Goal: Check status: Check status

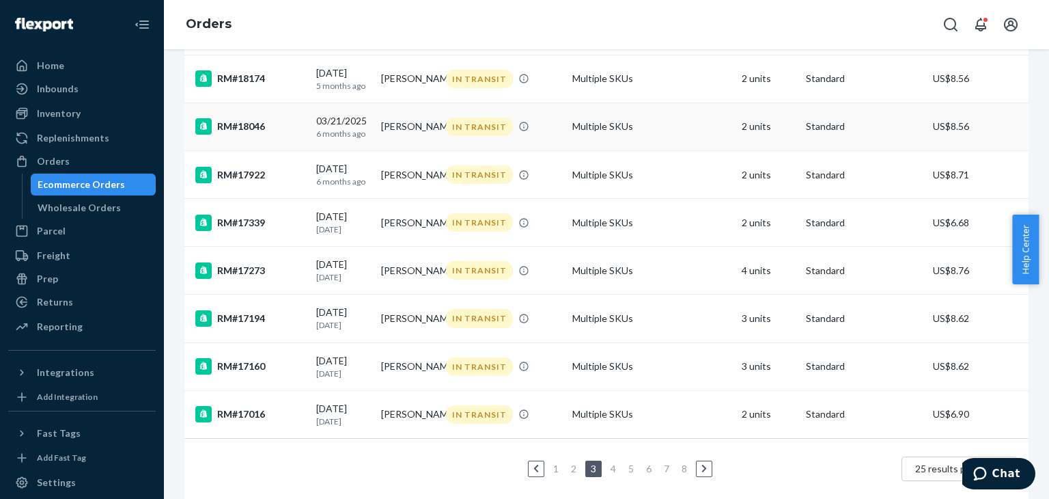
scroll to position [1029, 0]
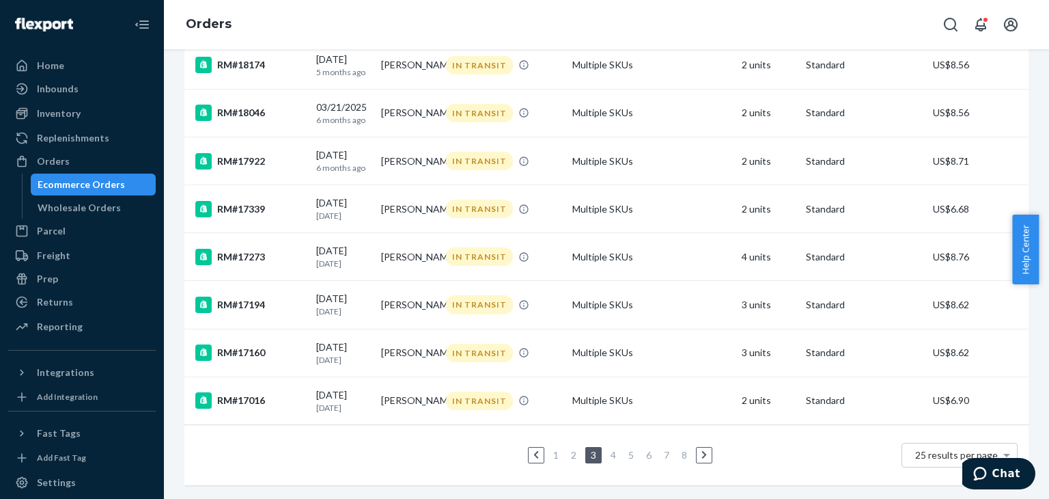
click at [568, 449] on link "2" at bounding box center [573, 455] width 11 height 12
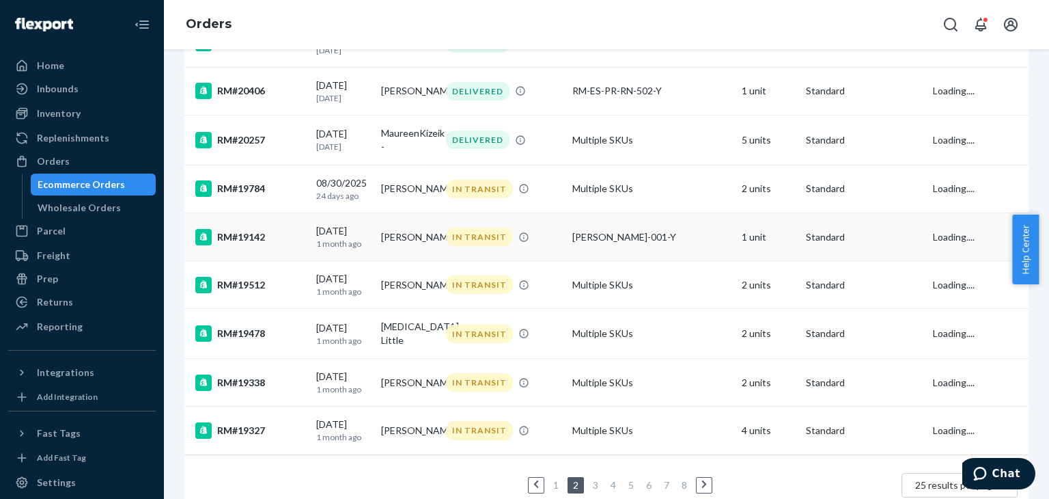
scroll to position [1010, 0]
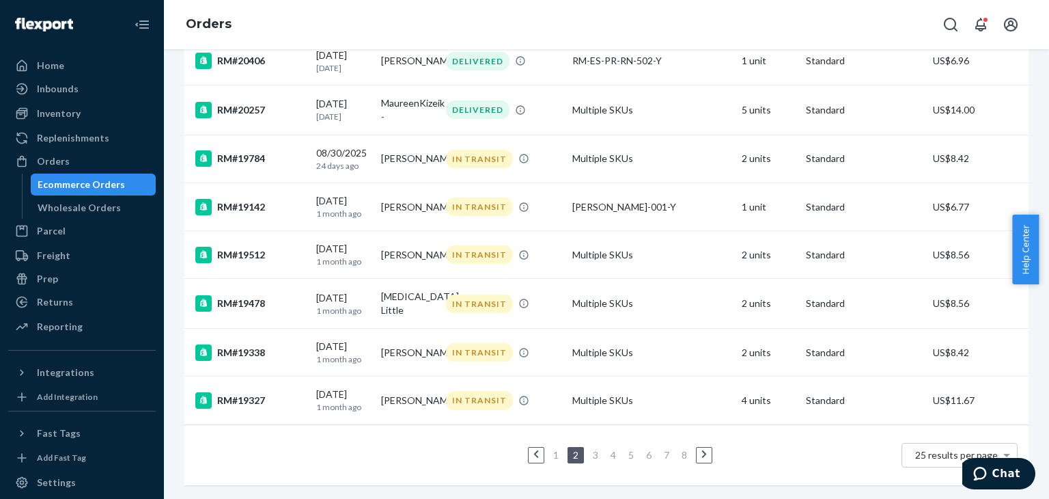
click at [590, 449] on link "3" at bounding box center [595, 455] width 11 height 12
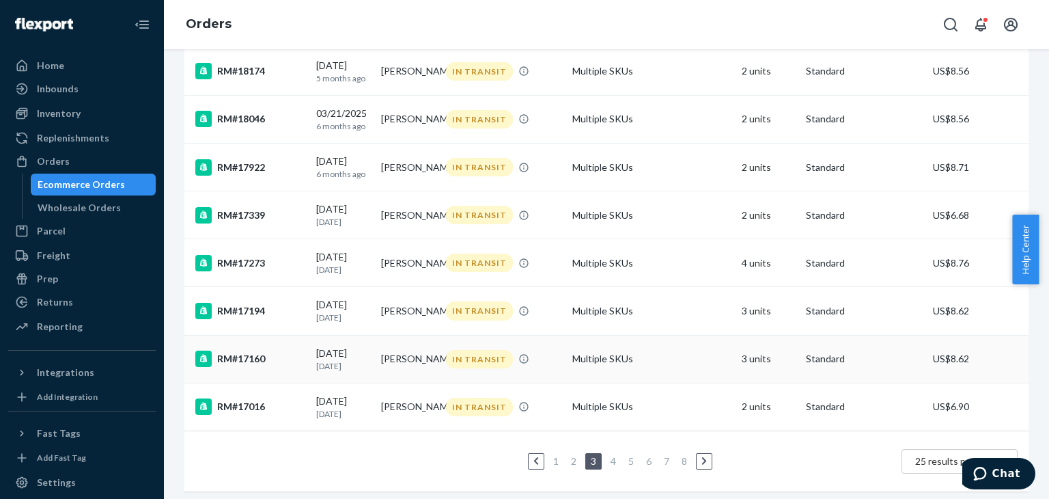
scroll to position [1029, 0]
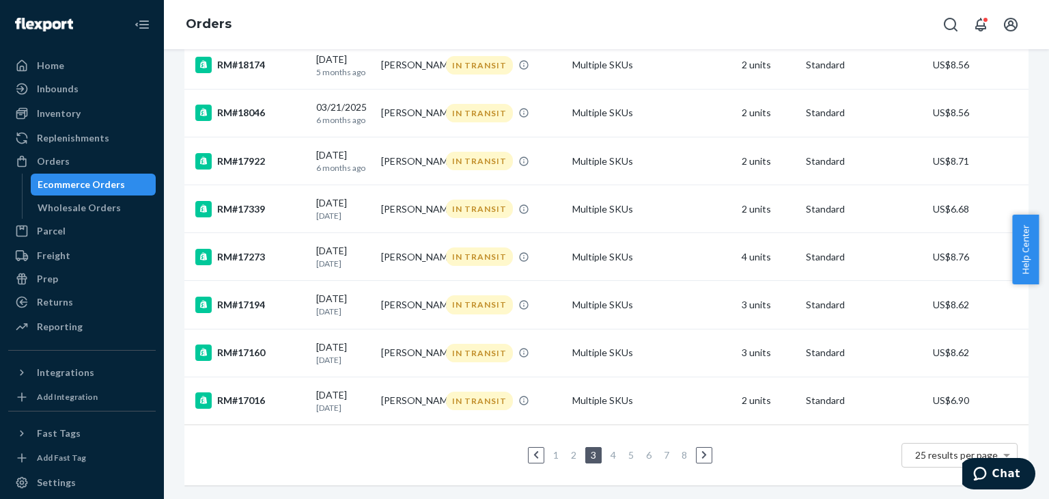
click at [550, 451] on li "1" at bounding box center [556, 455] width 12 height 16
click at [555, 449] on link "1" at bounding box center [556, 455] width 11 height 12
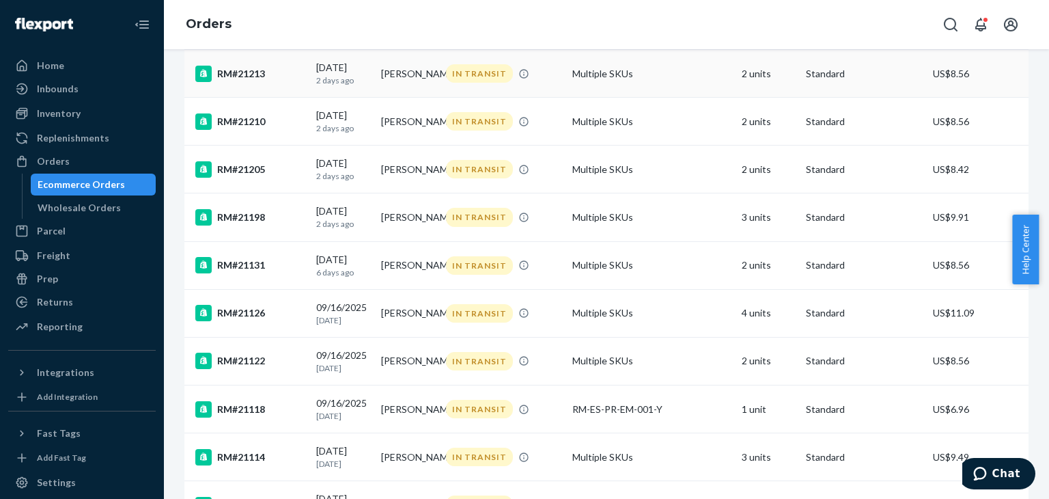
scroll to position [342, 0]
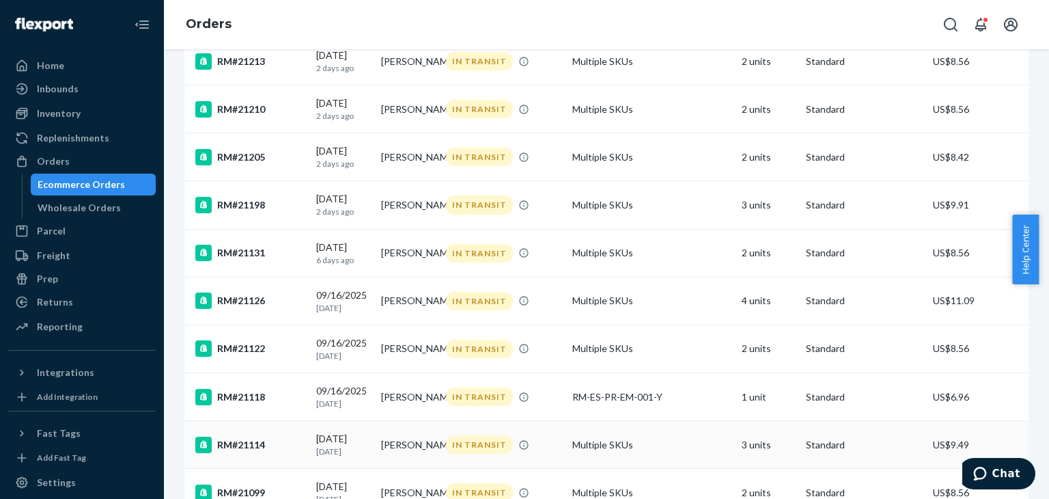
click at [298, 453] on div "RM#21114" at bounding box center [250, 444] width 110 height 16
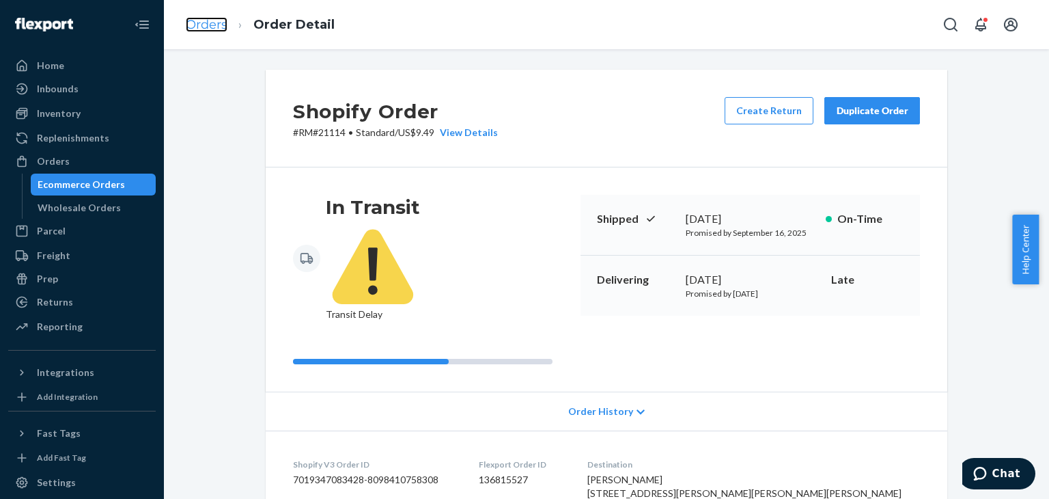
click at [222, 27] on link "Orders" at bounding box center [207, 24] width 42 height 15
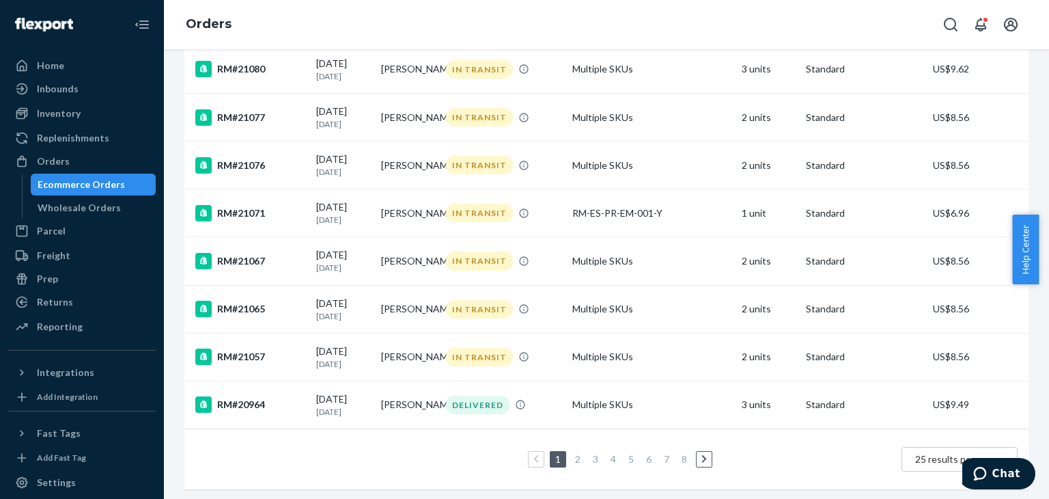
scroll to position [1016, 0]
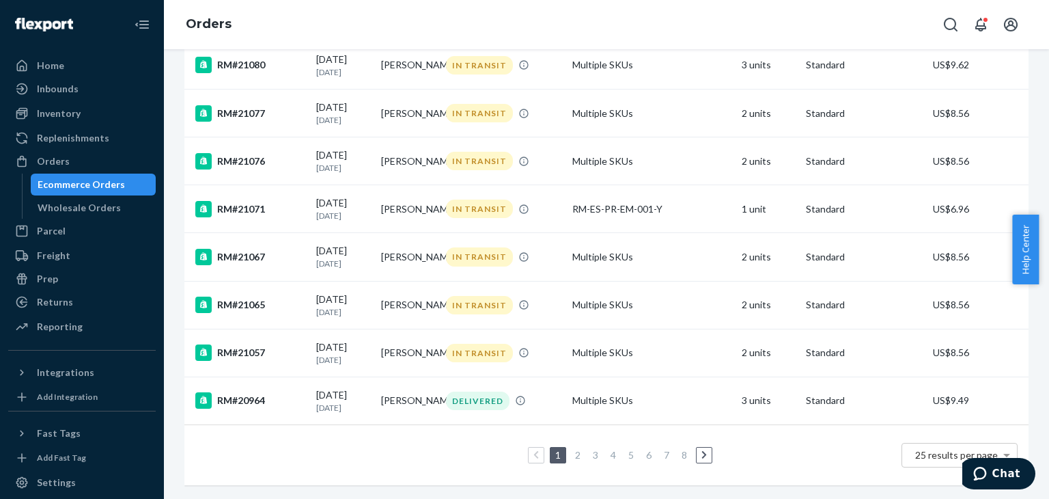
click at [572, 449] on link "2" at bounding box center [577, 455] width 11 height 12
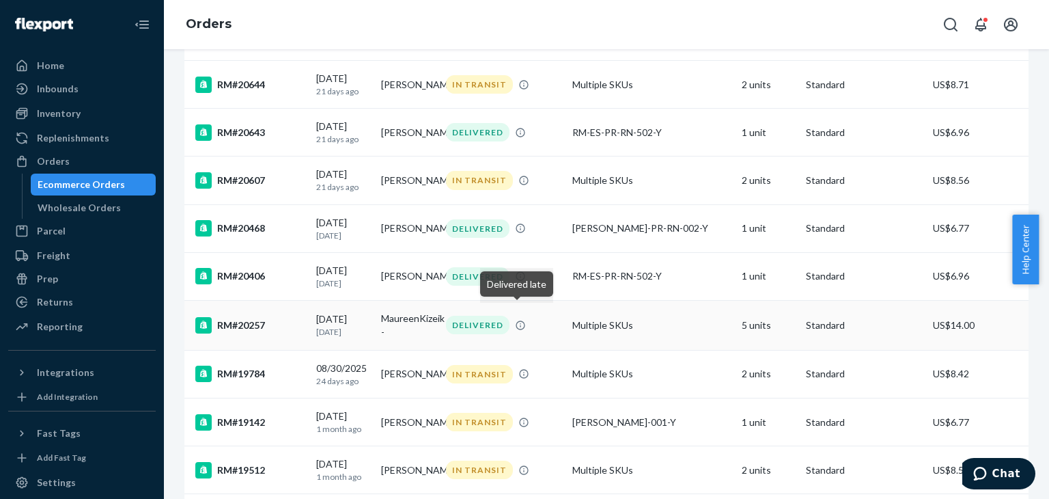
scroll to position [1010, 0]
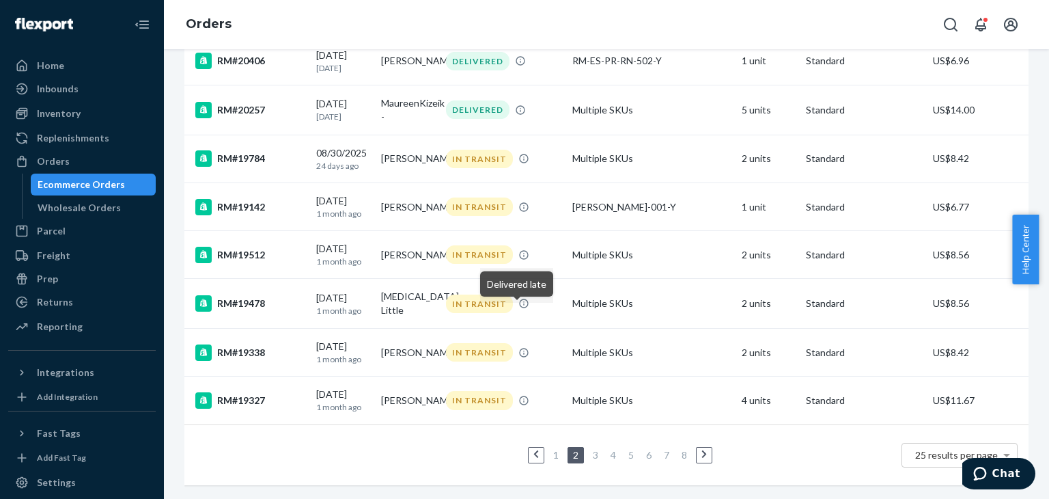
click at [589, 447] on li "3" at bounding box center [595, 455] width 12 height 16
click at [590, 449] on link "3" at bounding box center [595, 455] width 11 height 12
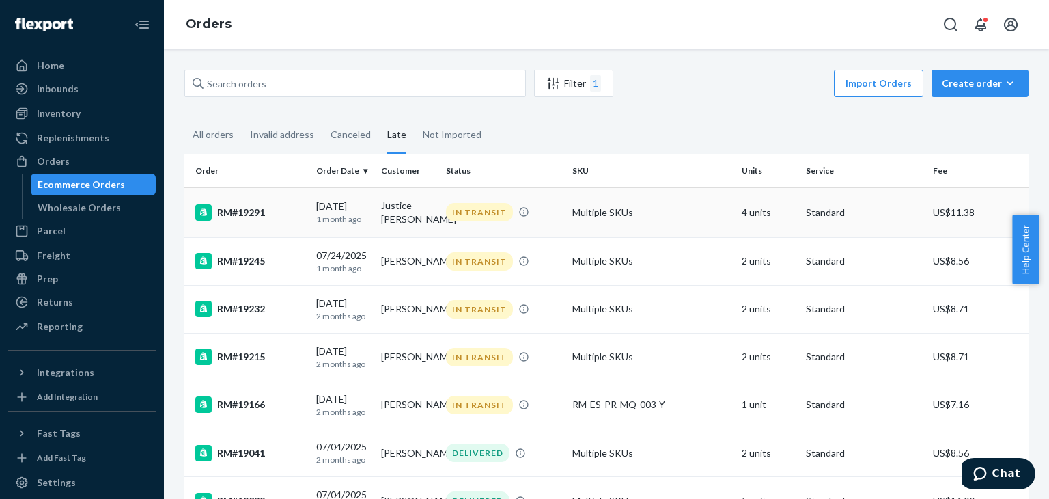
click at [275, 219] on td "RM#19291" at bounding box center [247, 212] width 126 height 50
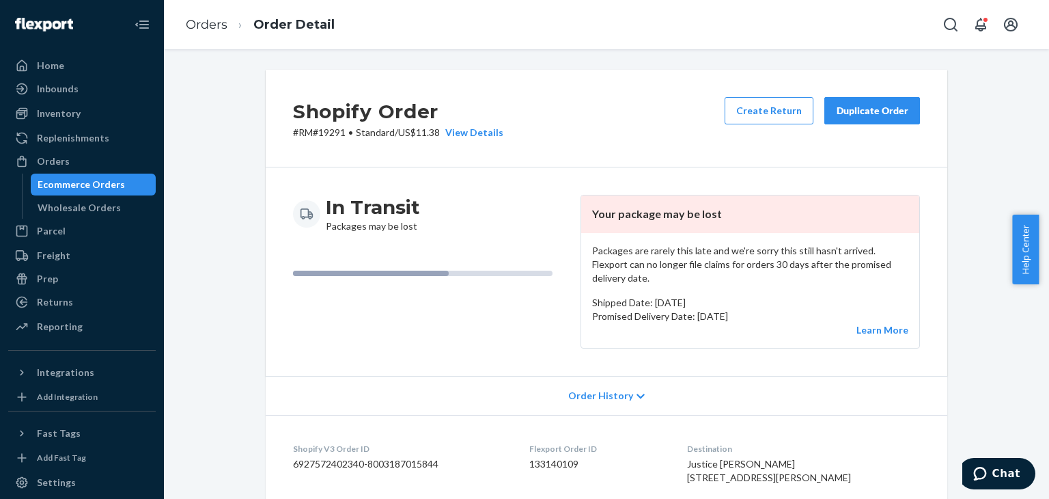
click at [329, 136] on p "# RM#19291 • Standard / US$11.38 View Details" at bounding box center [398, 133] width 210 height 14
click at [221, 32] on li "Orders" at bounding box center [207, 25] width 42 height 18
click at [217, 29] on link "Orders" at bounding box center [207, 24] width 42 height 15
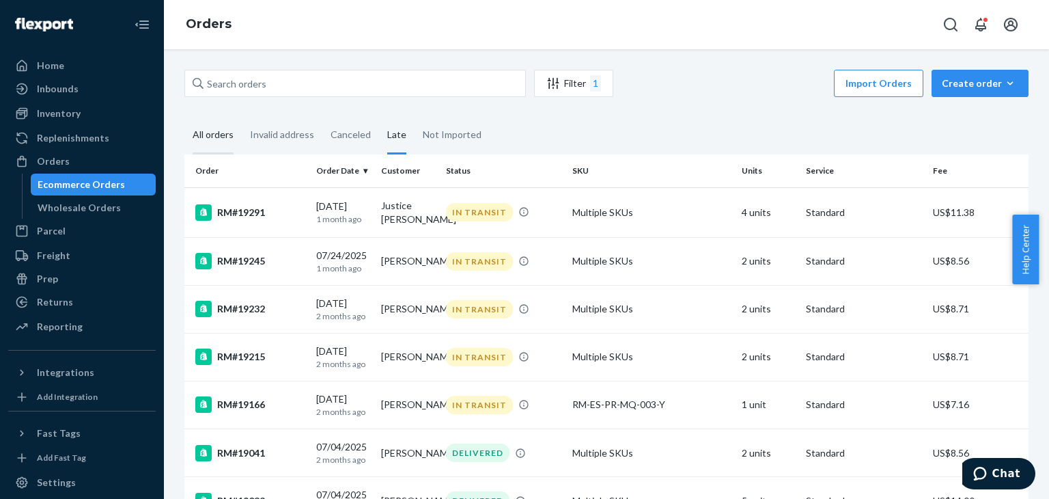
click at [221, 137] on div "All orders" at bounding box center [213, 136] width 41 height 38
click at [184, 117] on input "All orders" at bounding box center [184, 117] width 0 height 0
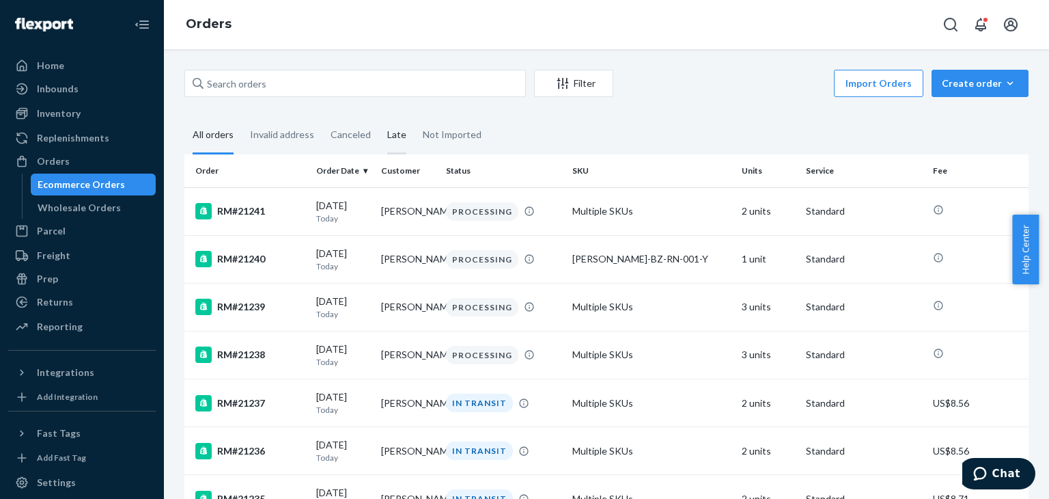
click at [387, 139] on div "Late" at bounding box center [396, 136] width 19 height 38
click at [379, 117] on input "Late" at bounding box center [379, 117] width 0 height 0
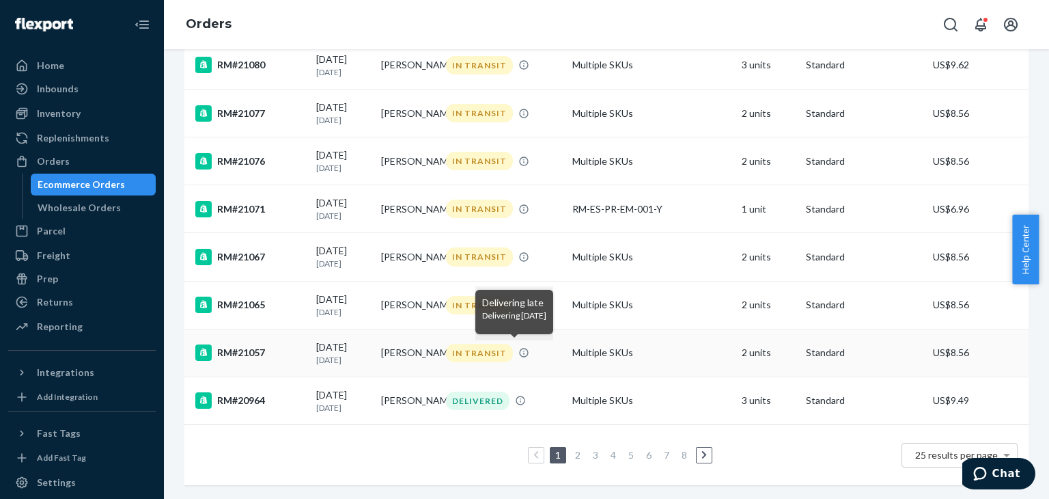
scroll to position [1016, 0]
click at [572, 450] on li "2" at bounding box center [578, 455] width 12 height 16
click at [572, 449] on link "2" at bounding box center [577, 455] width 11 height 12
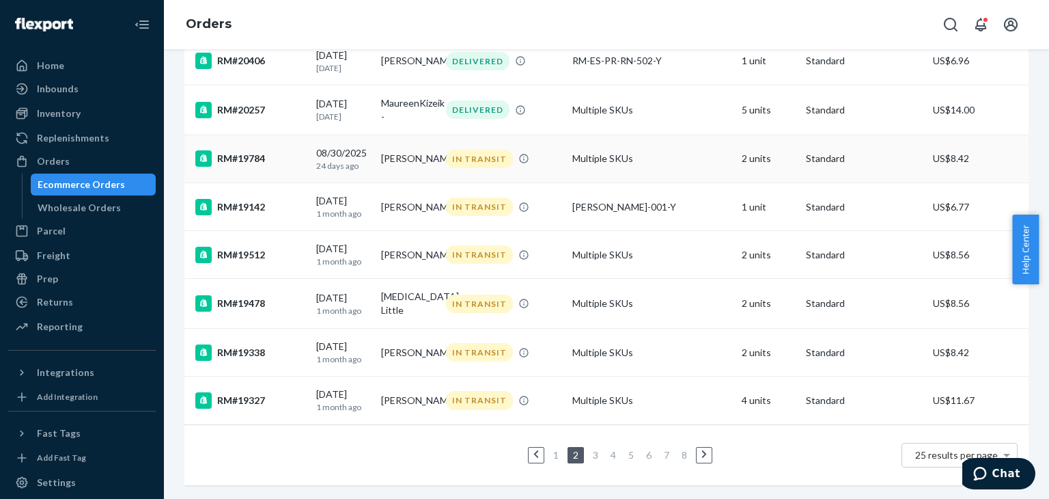
scroll to position [1010, 0]
click at [555, 449] on link "1" at bounding box center [556, 455] width 11 height 12
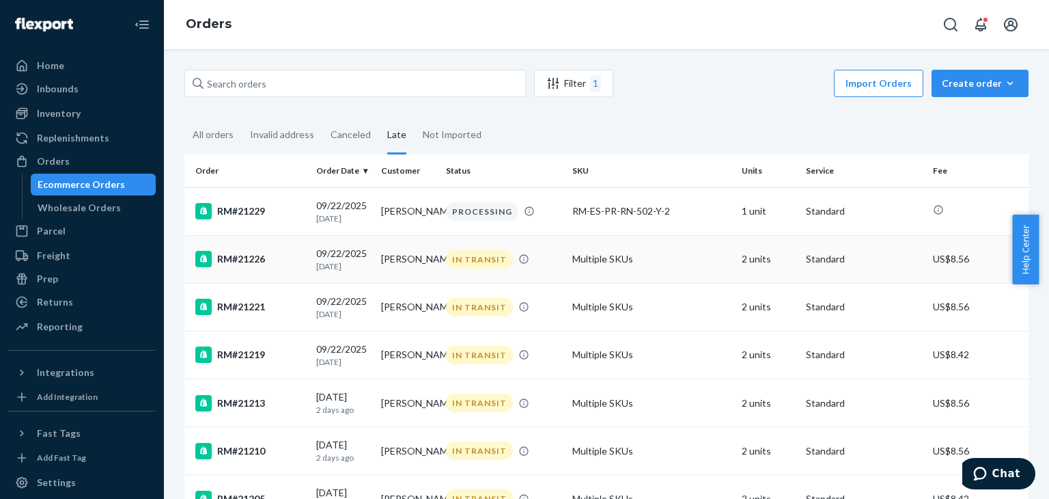
click at [292, 277] on td "RM#21226" at bounding box center [247, 259] width 126 height 48
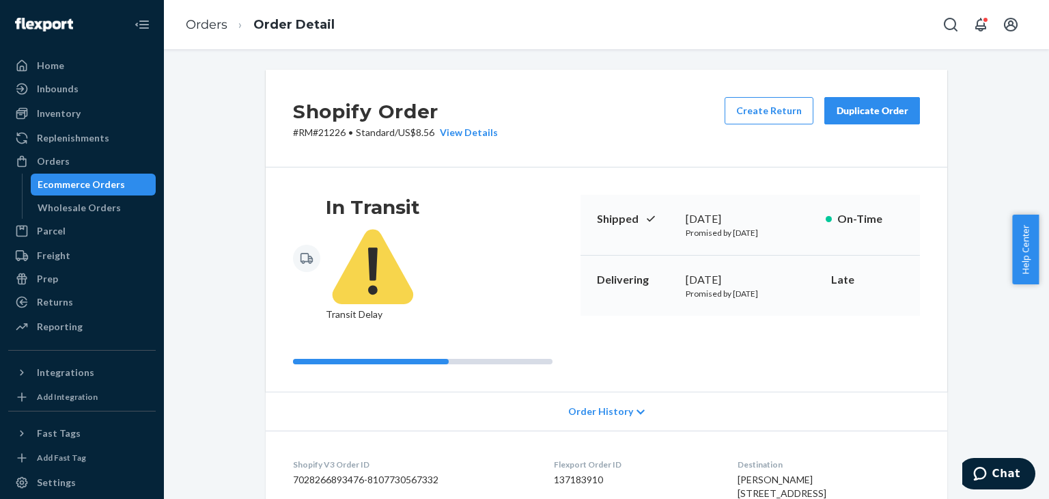
scroll to position [68, 0]
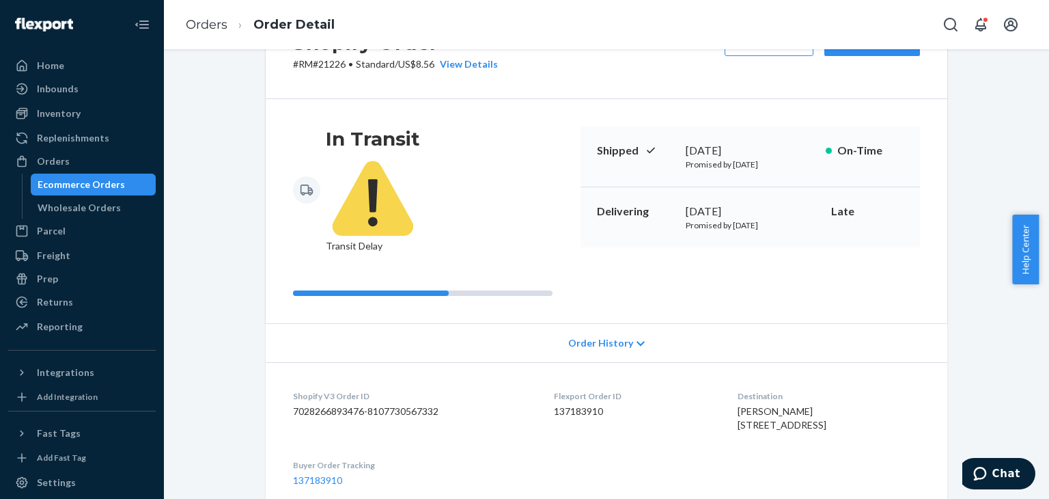
click at [327, 72] on div "Shopify Order # RM#21226 • Standard / US$8.56 View Details Create Return Duplic…" at bounding box center [607, 50] width 682 height 98
click at [326, 72] on div "Shopify Order # RM#21226 • Standard / US$8.56 View Details Create Return Duplic…" at bounding box center [607, 50] width 682 height 98
copy p "21226"
drag, startPoint x: 593, startPoint y: 214, endPoint x: 857, endPoint y: 225, distance: 263.9
click at [857, 225] on div "Delivering [DATE] Promised by [DATE] Late" at bounding box center [750, 217] width 339 height 60
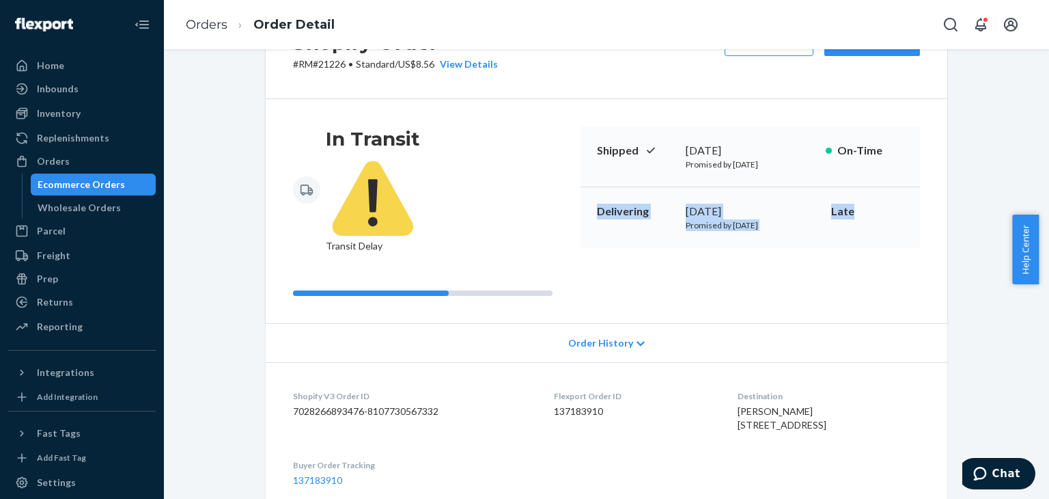
click at [795, 244] on div "Delivering [DATE] Promised by [DATE] Late" at bounding box center [750, 217] width 339 height 60
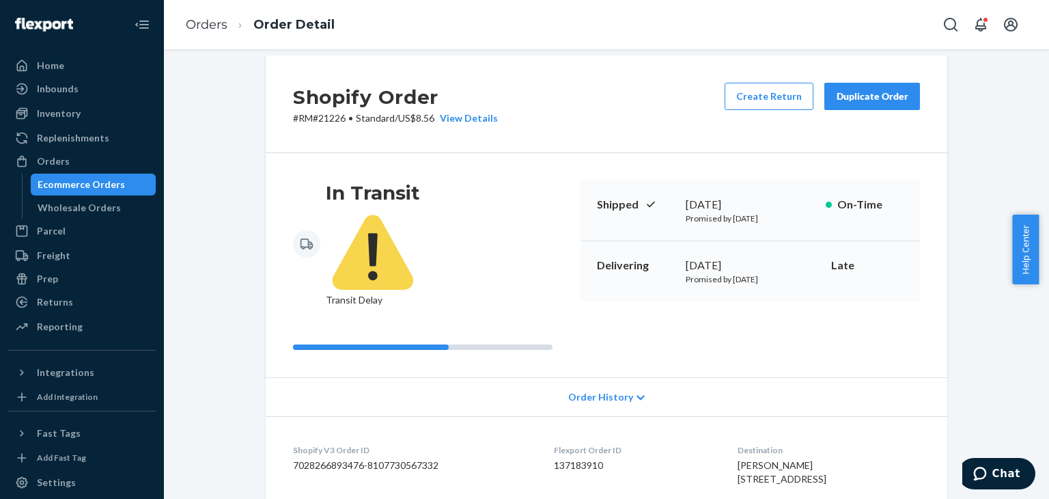
scroll to position [0, 0]
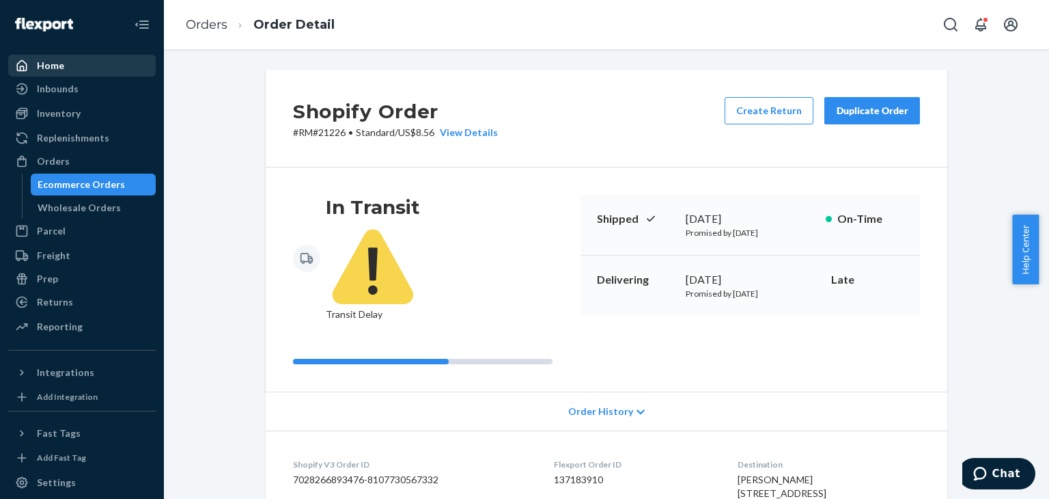
click at [60, 72] on div "Home" at bounding box center [50, 66] width 27 height 14
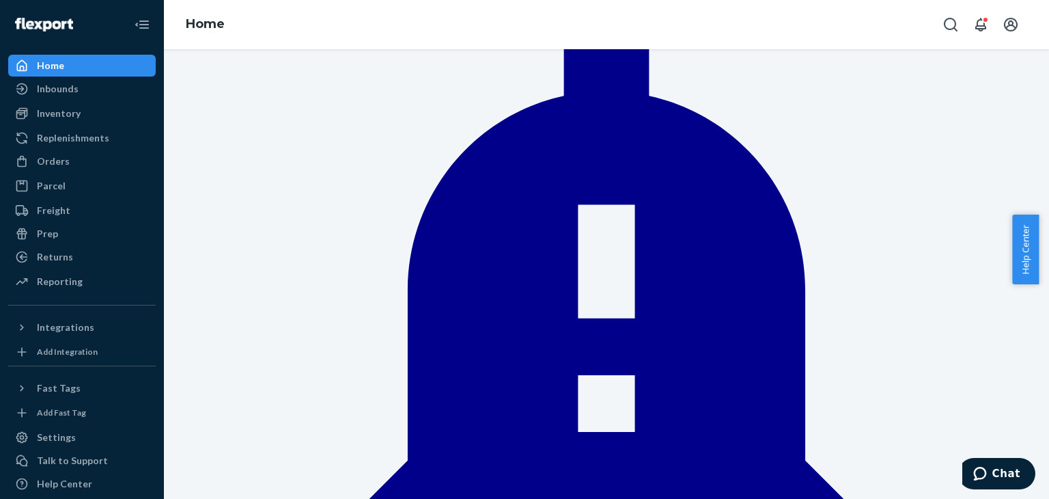
scroll to position [57, 0]
